Goal: Transaction & Acquisition: Purchase product/service

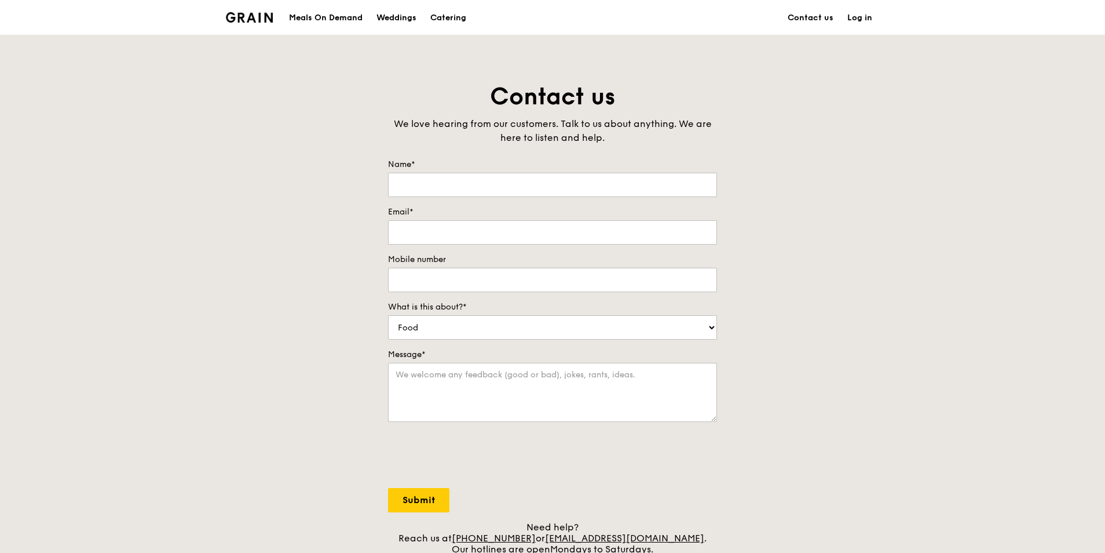
click at [319, 19] on div "Meals On Demand" at bounding box center [326, 18] width 74 height 35
click at [254, 18] on img at bounding box center [249, 17] width 47 height 10
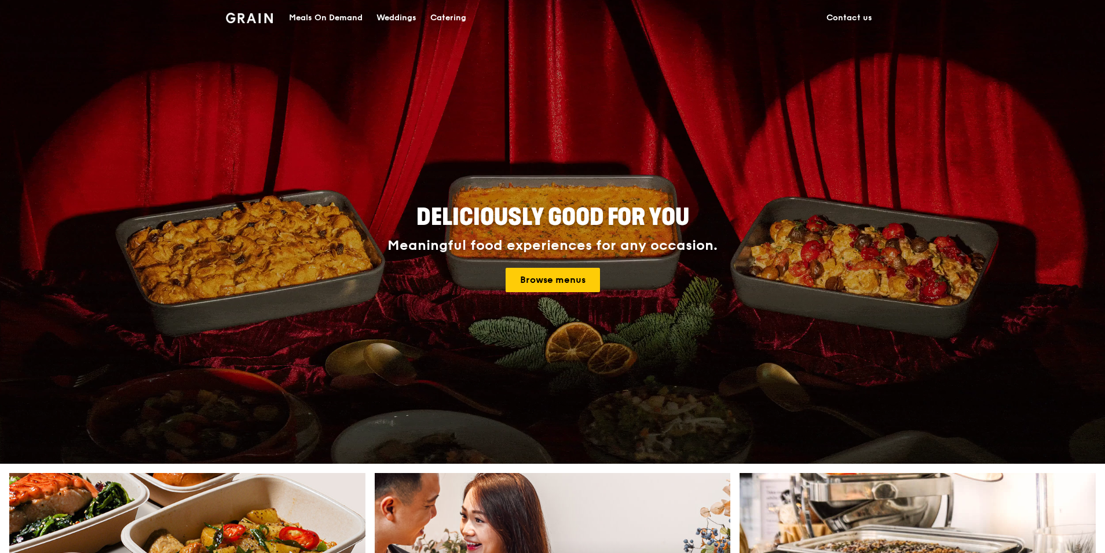
click at [249, 15] on img at bounding box center [249, 18] width 47 height 10
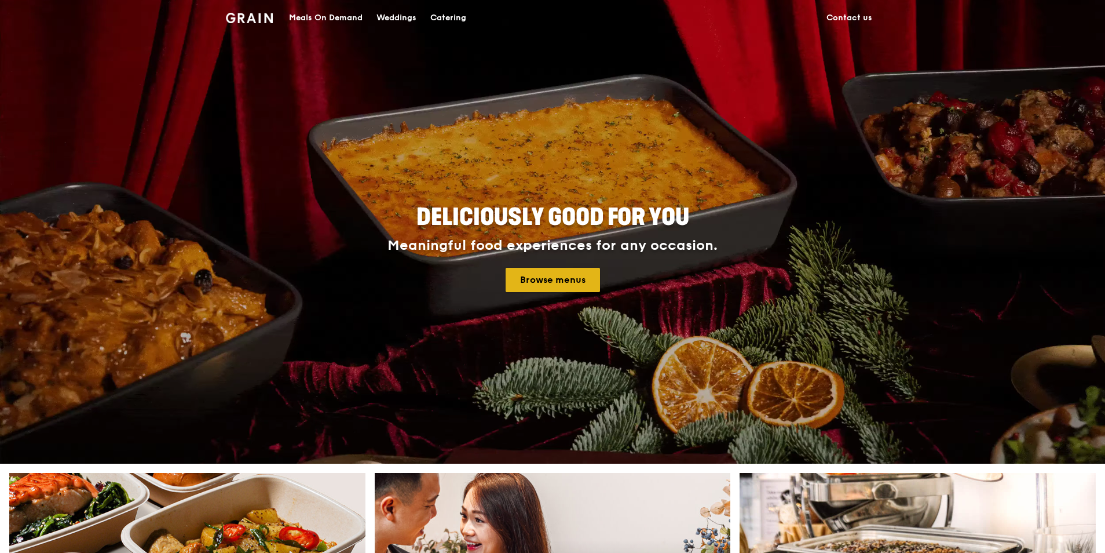
click at [558, 269] on link "Browse menus" at bounding box center [553, 280] width 94 height 24
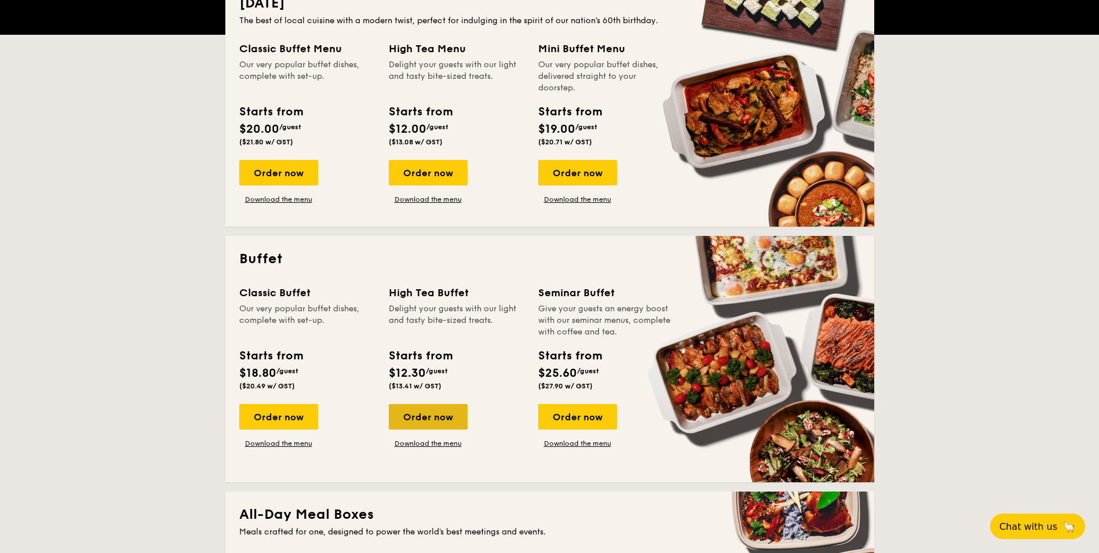
scroll to position [348, 0]
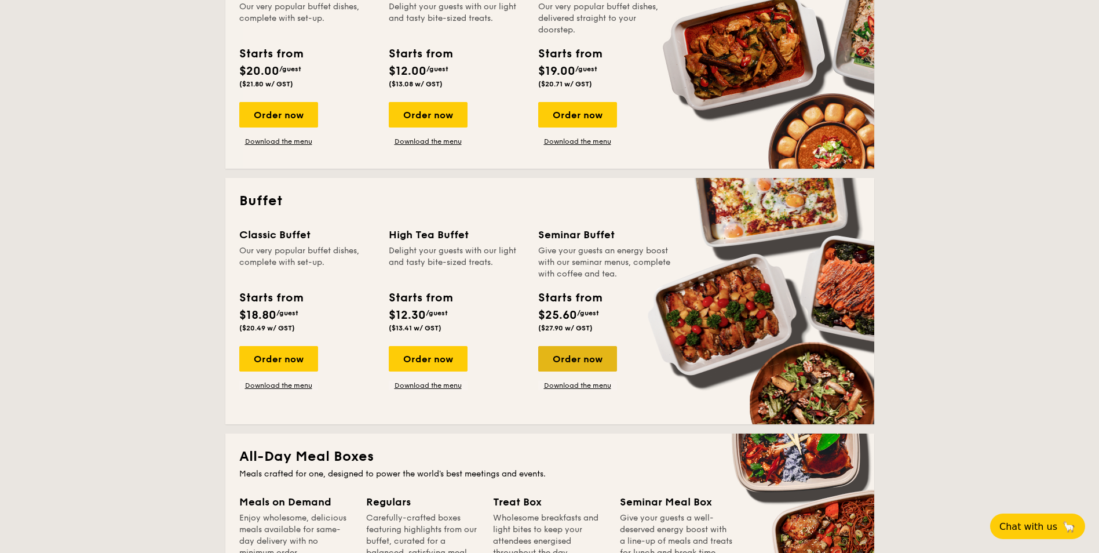
click at [576, 357] on div "Order now" at bounding box center [577, 358] width 79 height 25
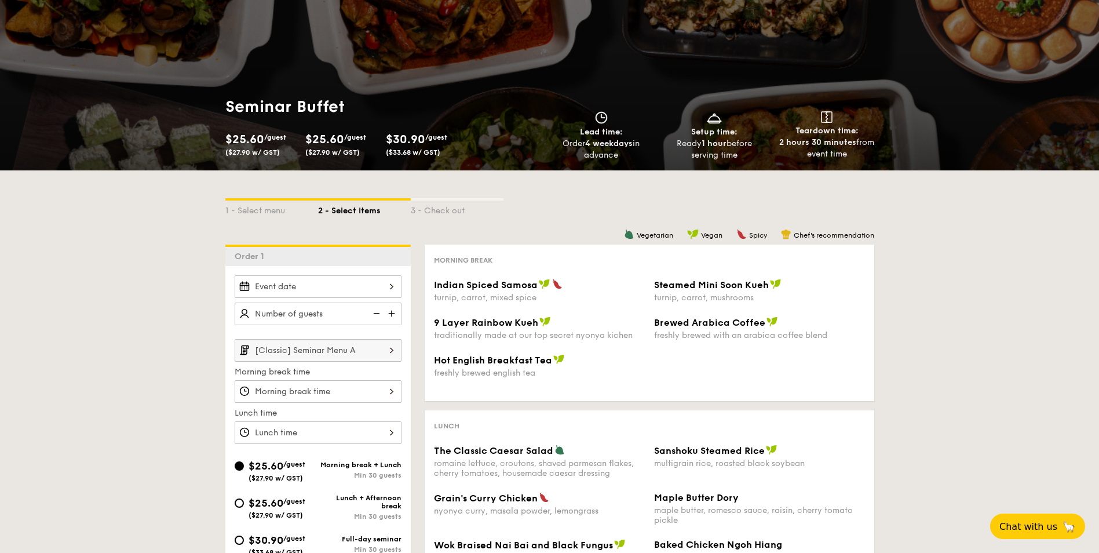
scroll to position [58, 0]
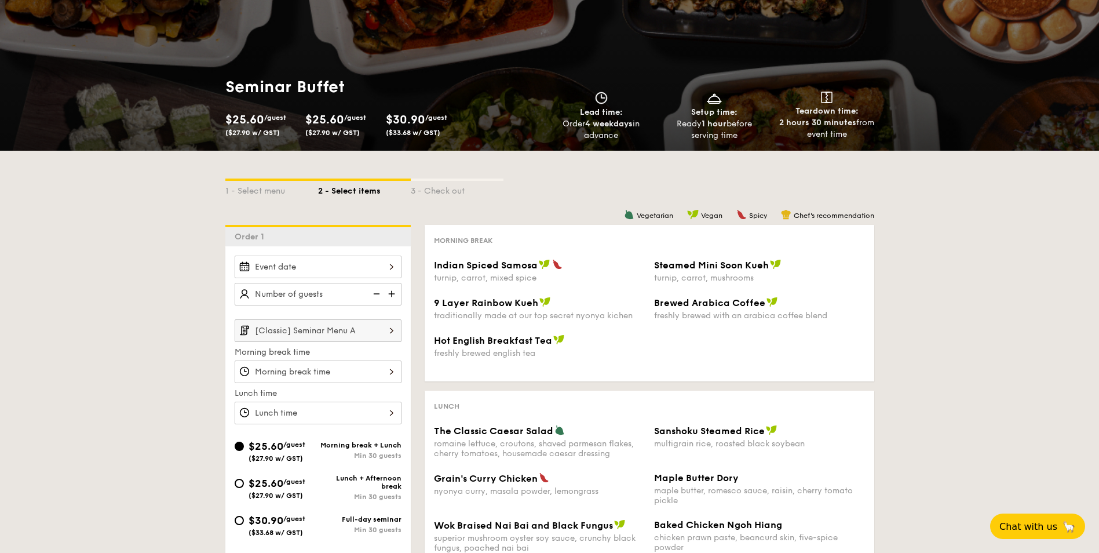
click at [374, 269] on div at bounding box center [318, 266] width 167 height 23
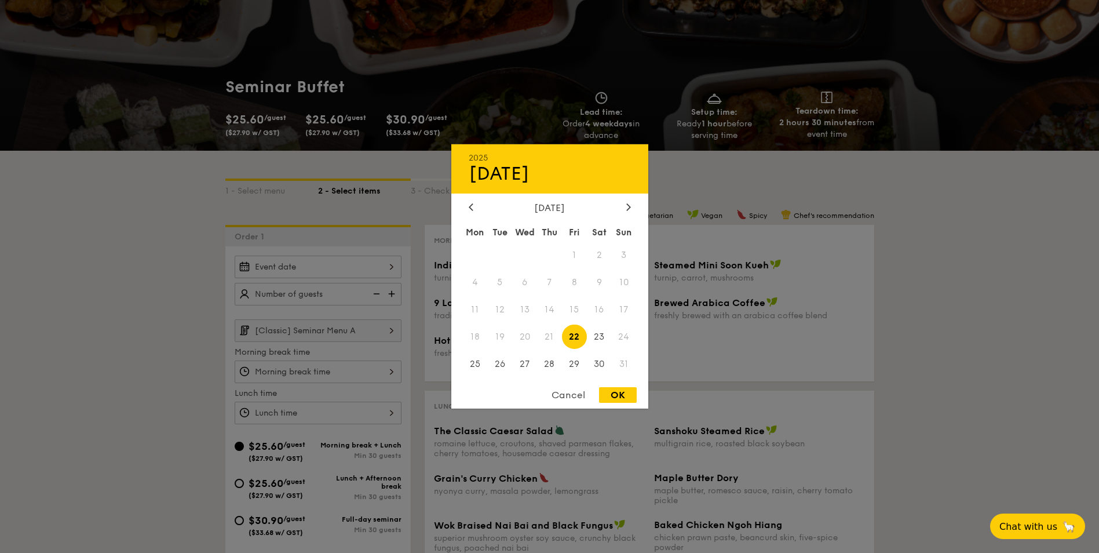
click at [573, 337] on span "22" at bounding box center [574, 336] width 25 height 25
click at [622, 397] on div "OK" at bounding box center [618, 395] width 38 height 16
type input "Aug 22, 2025"
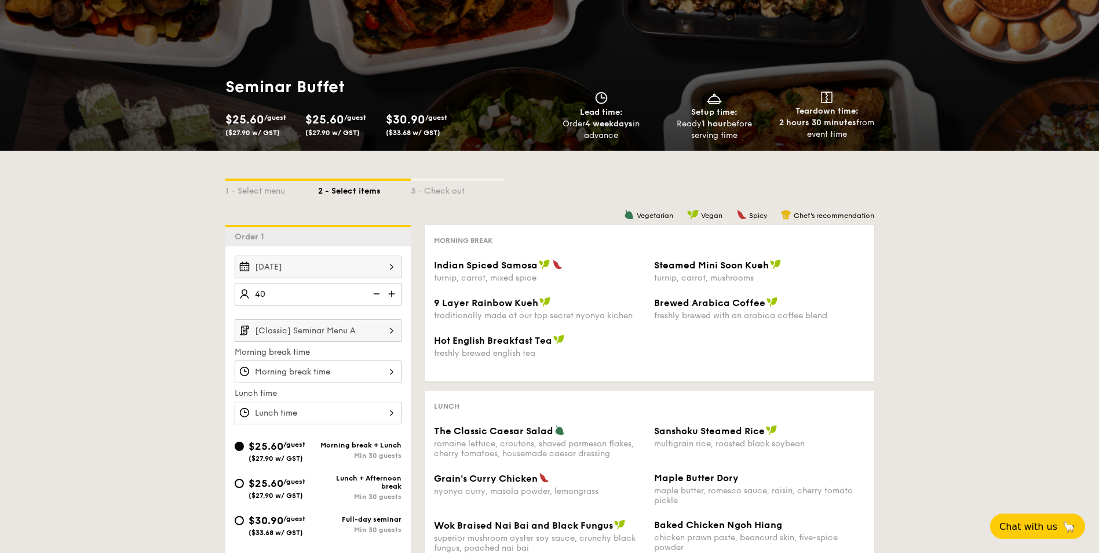
type input "40 guests"
click at [209, 331] on div "1 - Select menu 2 - Select items 3 - Check out Order 1 Aug 22, 2025 40 guests […" at bounding box center [549, 470] width 1099 height 638
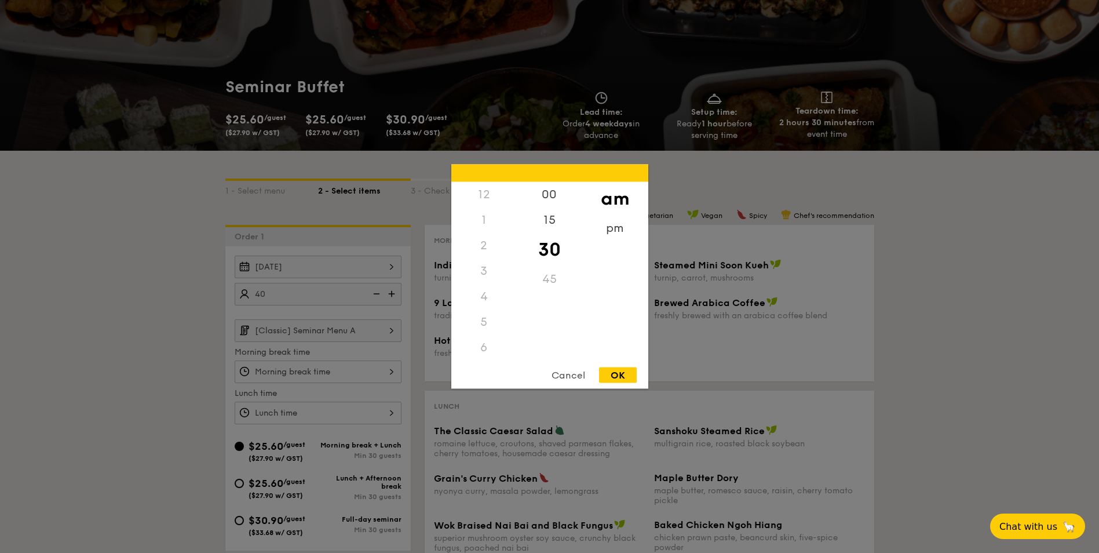
click at [282, 368] on div "12 1 2 3 4 5 6 7 8 9 10 11 00 15 30 45 am pm Cancel OK" at bounding box center [318, 371] width 167 height 23
click at [165, 304] on div at bounding box center [549, 276] width 1099 height 553
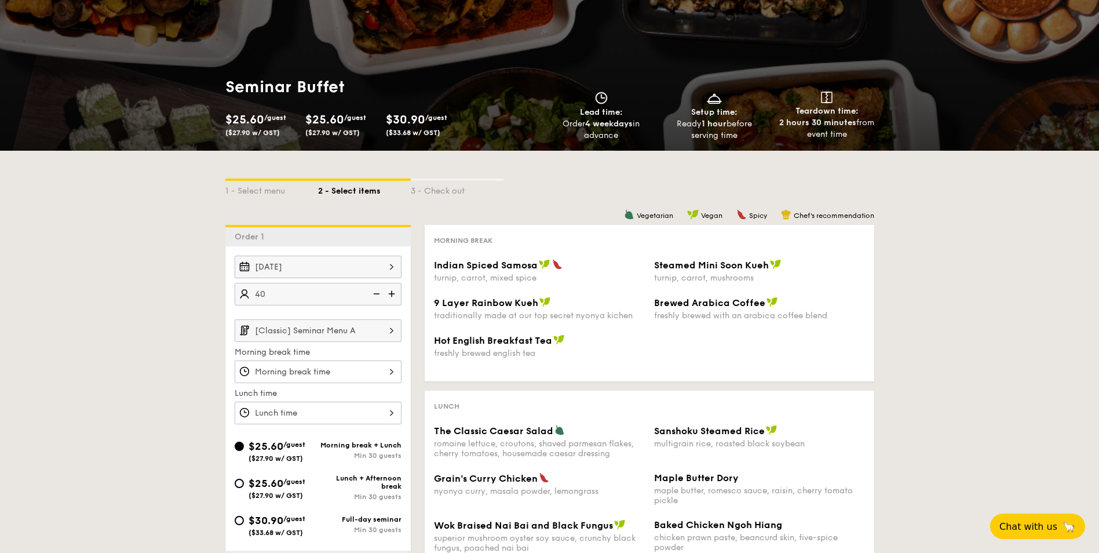
click at [314, 327] on input "[Classic] Seminar Menu A" at bounding box center [318, 330] width 167 height 23
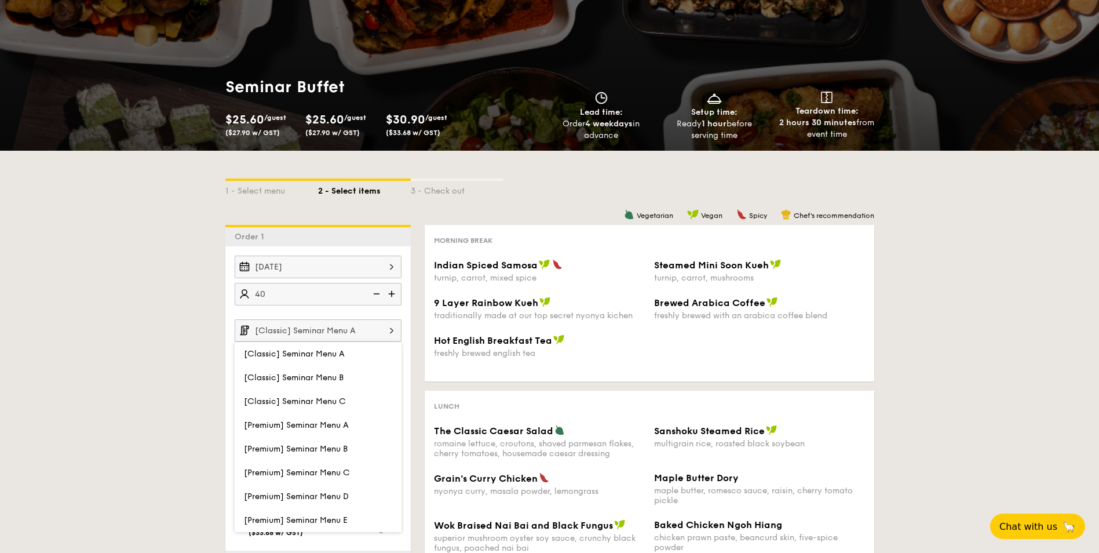
click at [314, 327] on input "[Classic] Seminar Menu A" at bounding box center [318, 330] width 167 height 23
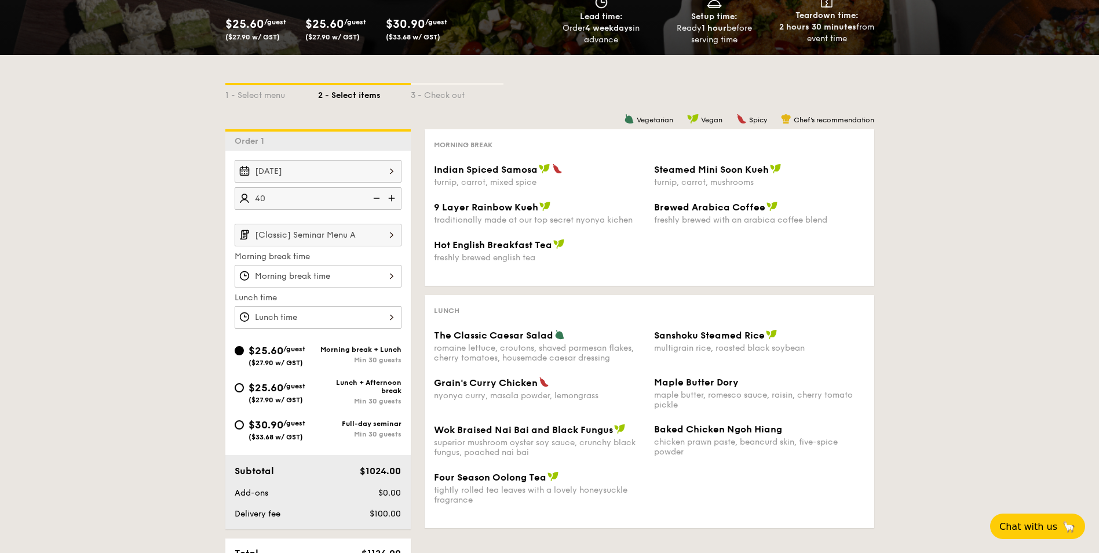
scroll to position [174, 0]
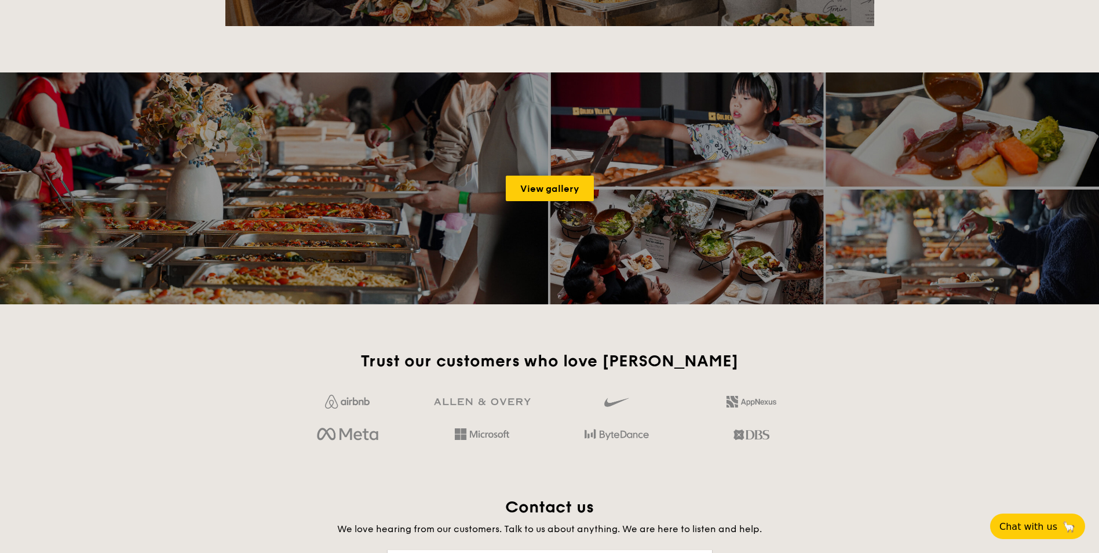
scroll to position [1614, 0]
